Goal: Task Accomplishment & Management: Manage account settings

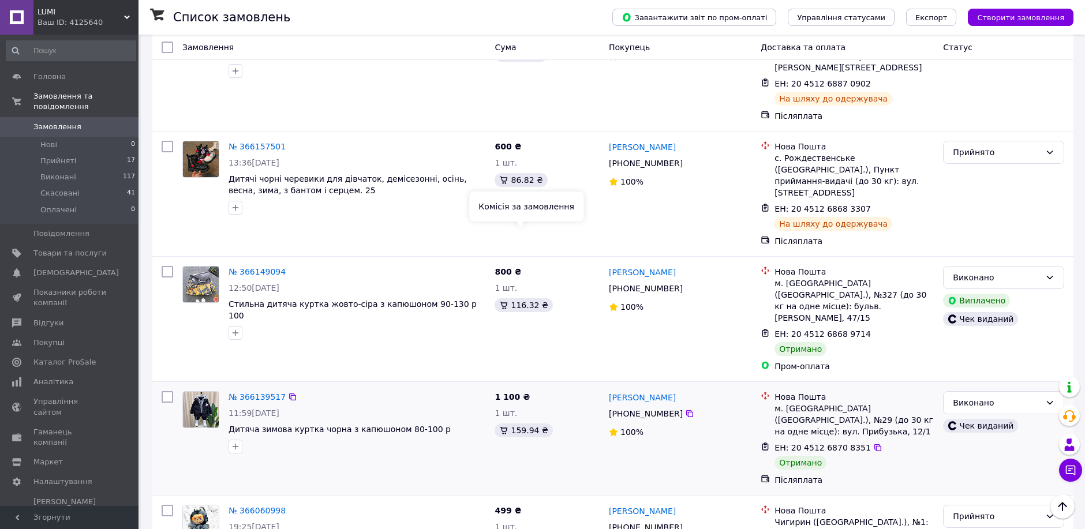
scroll to position [834, 0]
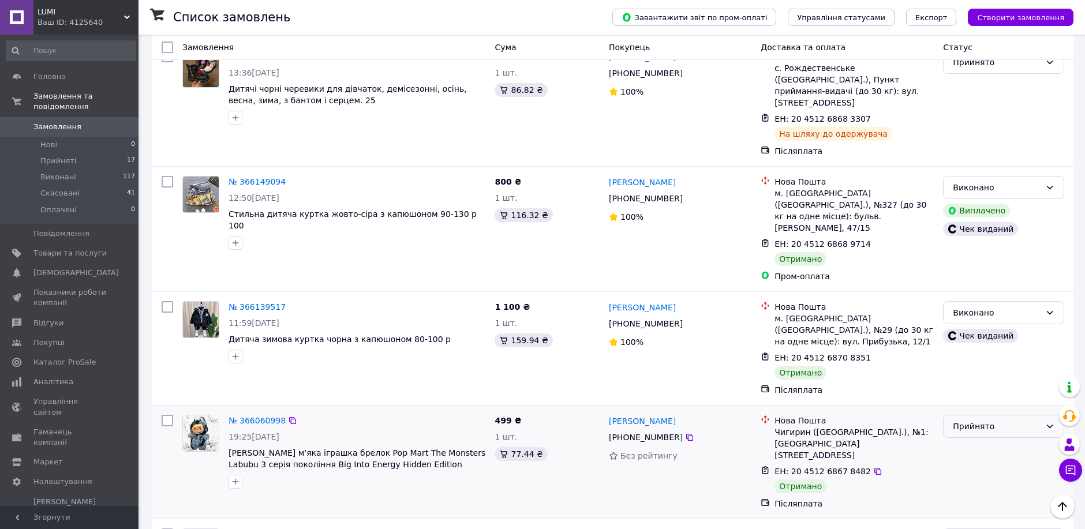
click at [1001, 420] on div "Прийнято" at bounding box center [997, 426] width 88 height 13
click at [998, 356] on li "Виконано" at bounding box center [1004, 357] width 120 height 21
click at [81, 143] on ul "Нові 0 Прийняті 17 Виконані 117 Скасовані 41 Оплачені 0" at bounding box center [71, 180] width 142 height 87
click at [58, 156] on span "Прийняті" at bounding box center [58, 161] width 36 height 10
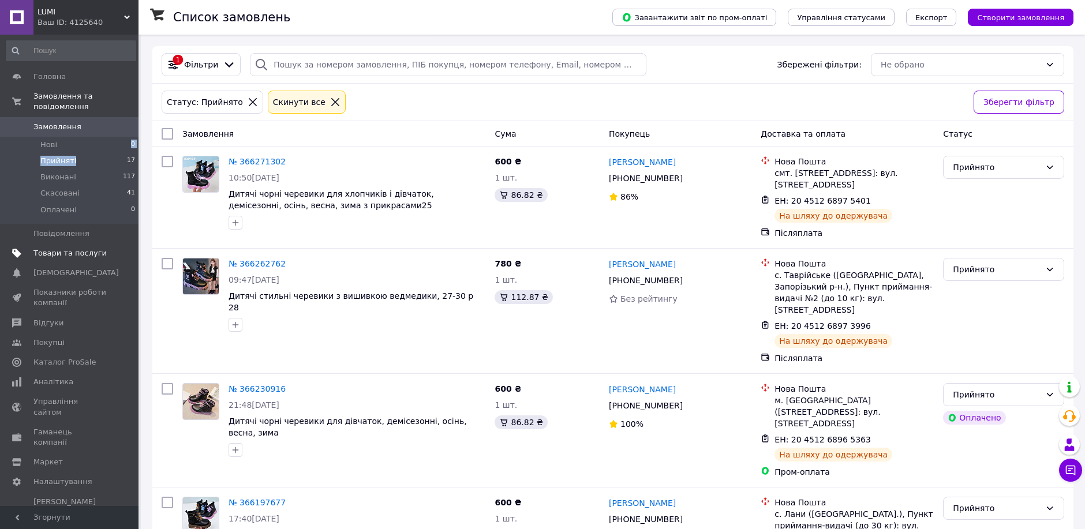
click at [59, 248] on span "Товари та послуги" at bounding box center [69, 253] width 73 height 10
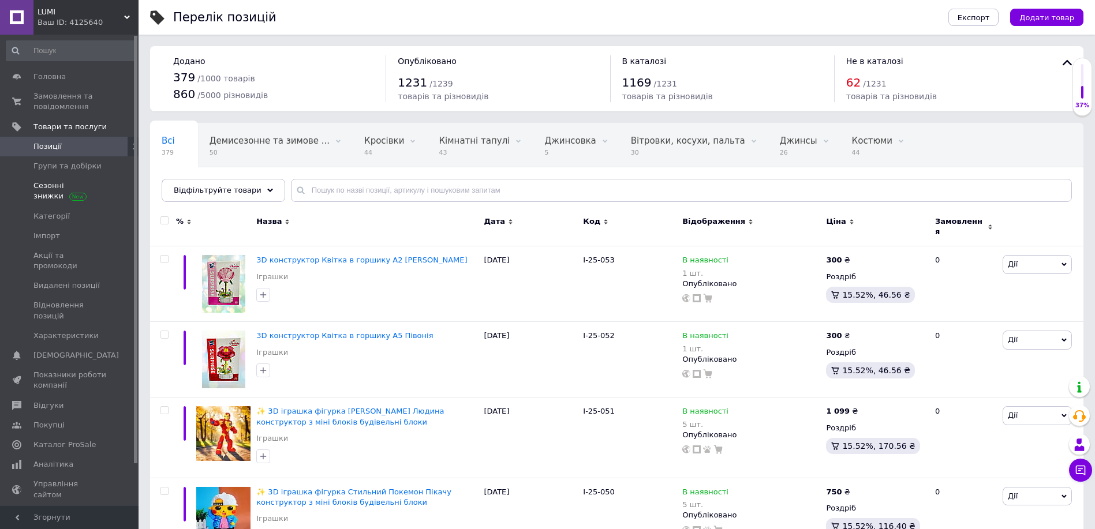
click at [74, 186] on span "Сезонні знижки" at bounding box center [69, 191] width 73 height 21
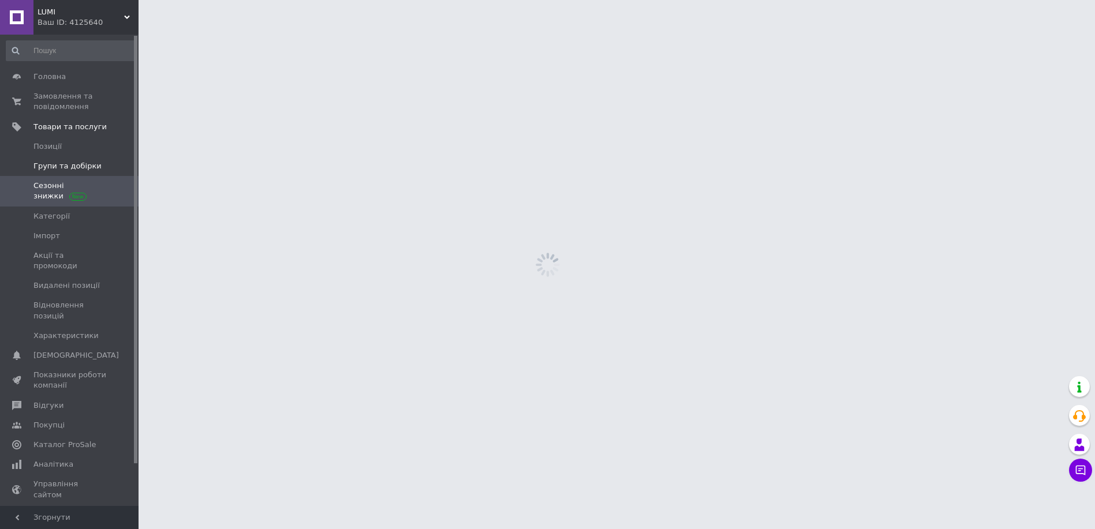
click at [80, 159] on link "Групи та добірки" at bounding box center [71, 166] width 142 height 20
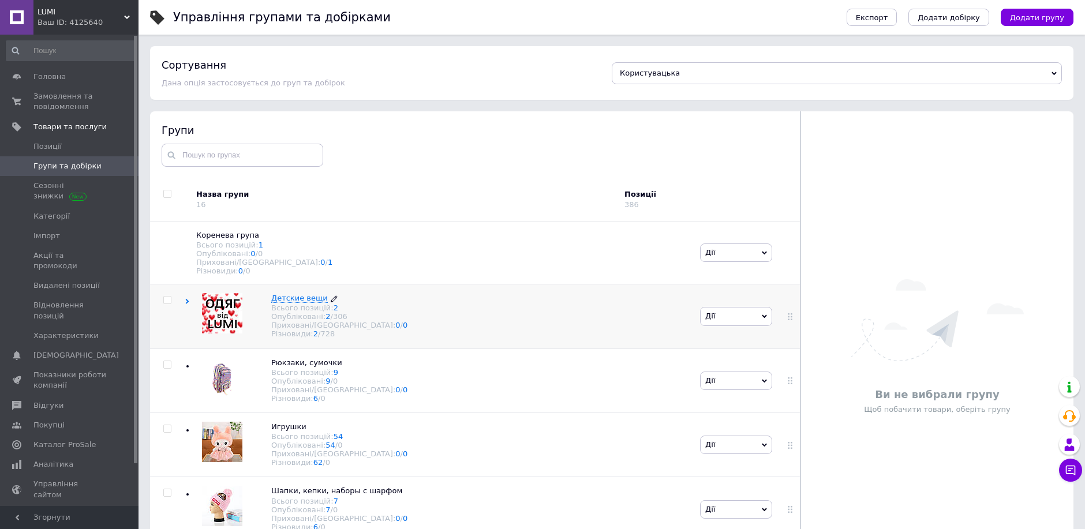
click at [282, 321] on div "Опубліковані: 2 / 306" at bounding box center [339, 316] width 136 height 9
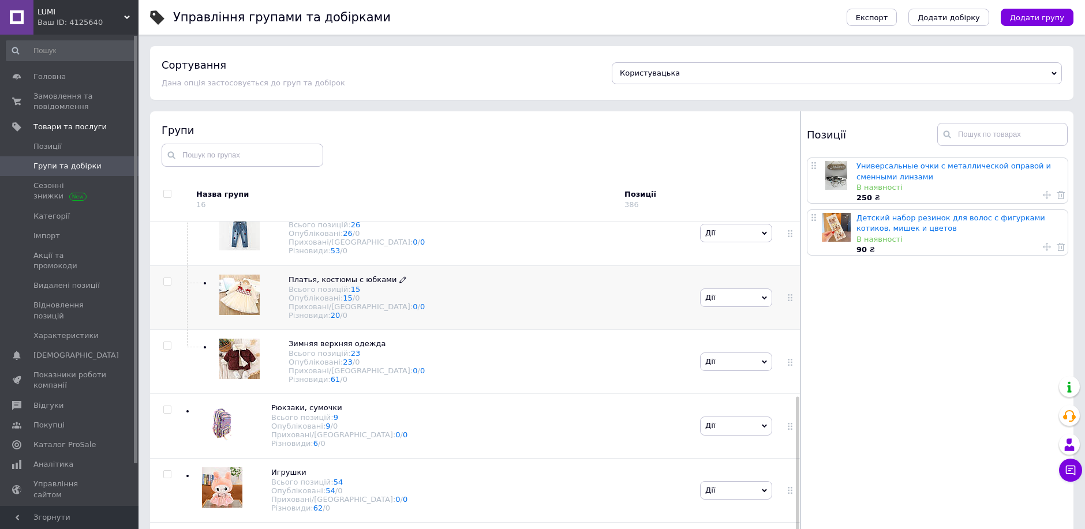
scroll to position [449, 0]
click at [308, 358] on div "Опубліковані: 23 / 0" at bounding box center [357, 362] width 136 height 9
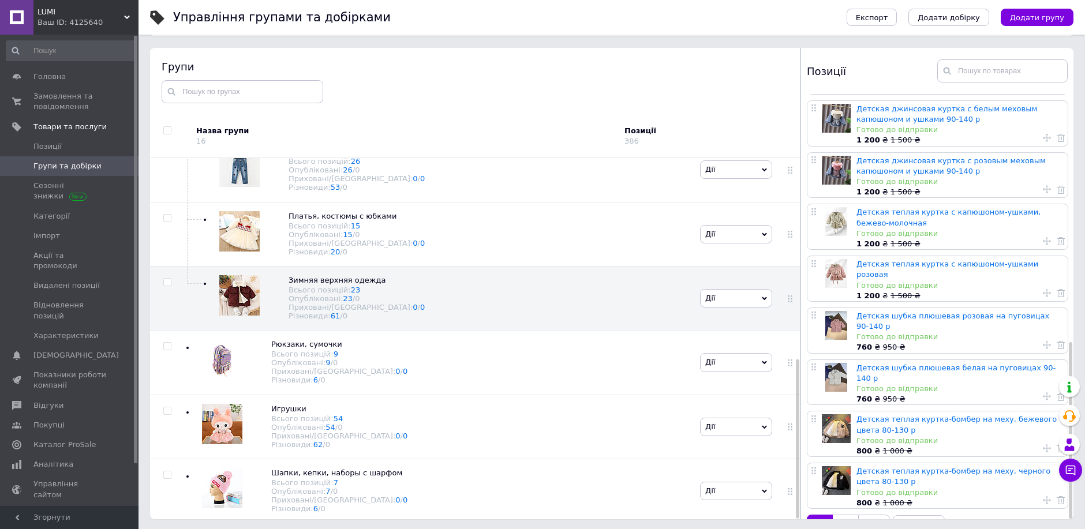
scroll to position [65, 0]
click at [928, 514] on span "по 20" at bounding box center [919, 525] width 52 height 23
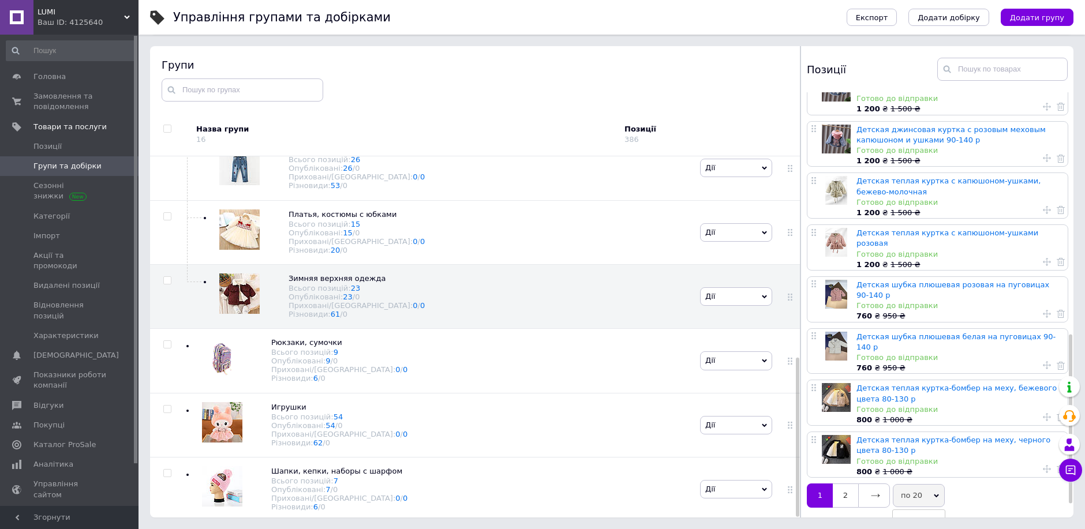
scroll to position [644, 0]
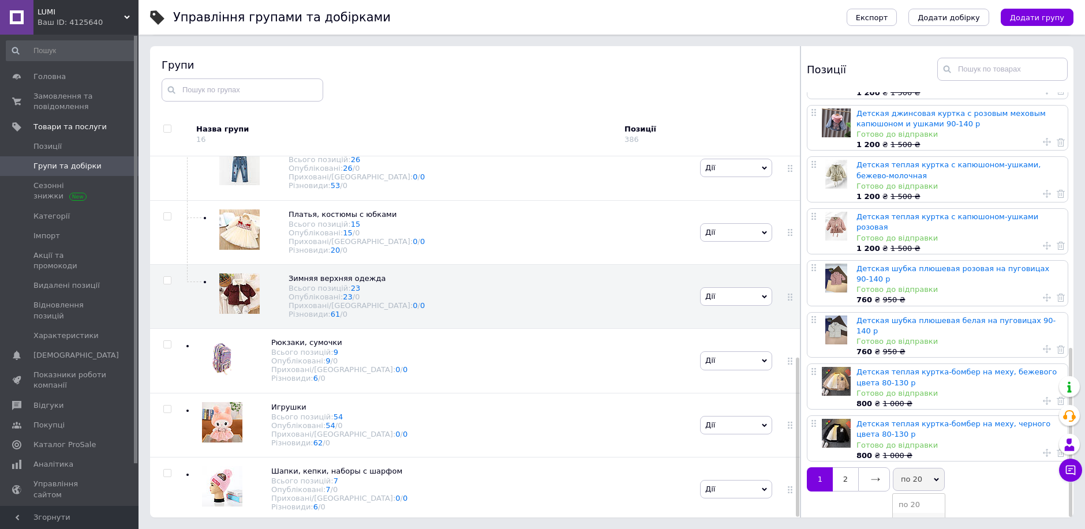
click at [915, 513] on li "по 50" at bounding box center [919, 521] width 52 height 16
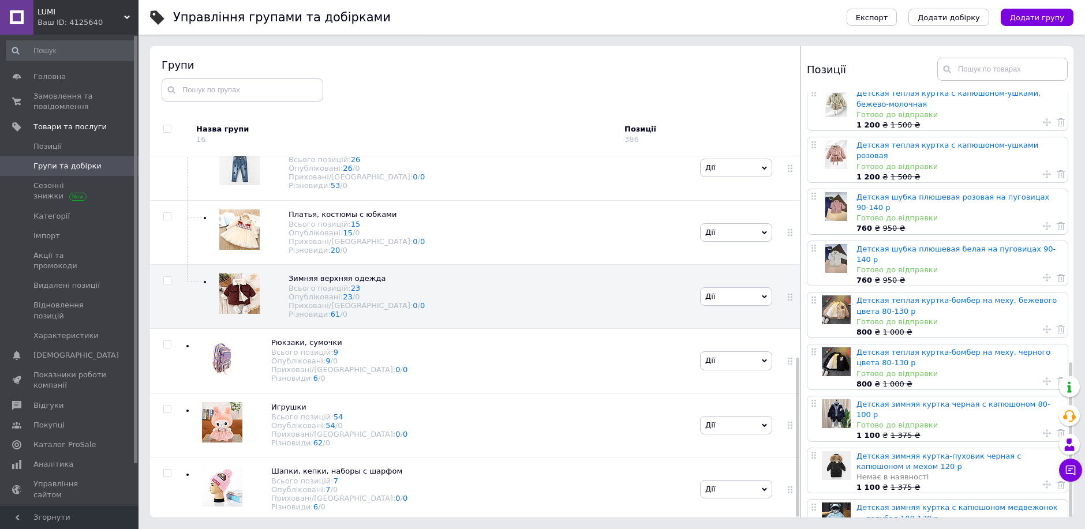
scroll to position [744, 0]
